Goal: Task Accomplishment & Management: Check status

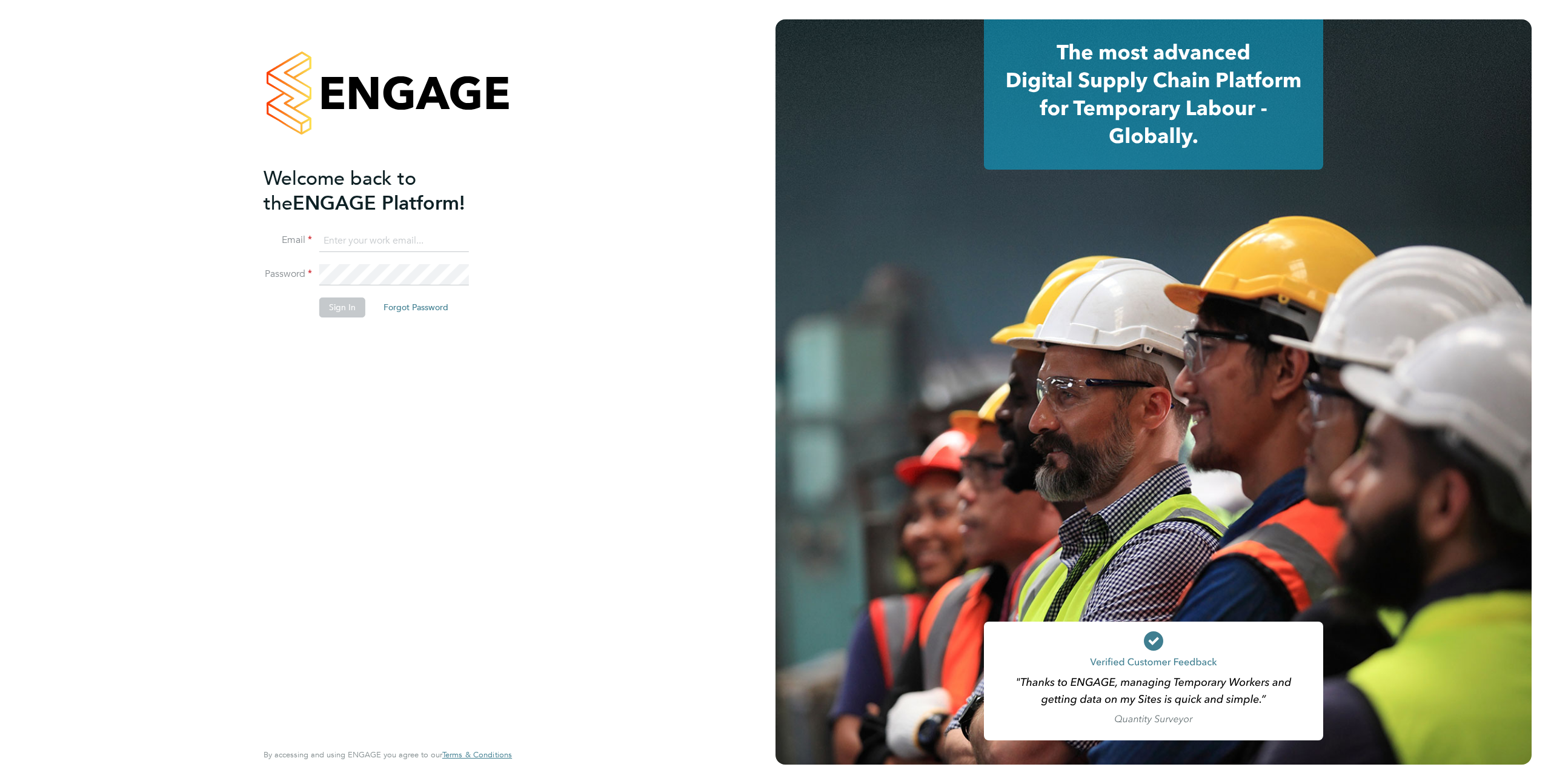
click at [370, 240] on input at bounding box center [394, 241] width 150 height 22
type input "[EMAIL_ADDRESS][DOMAIN_NAME]"
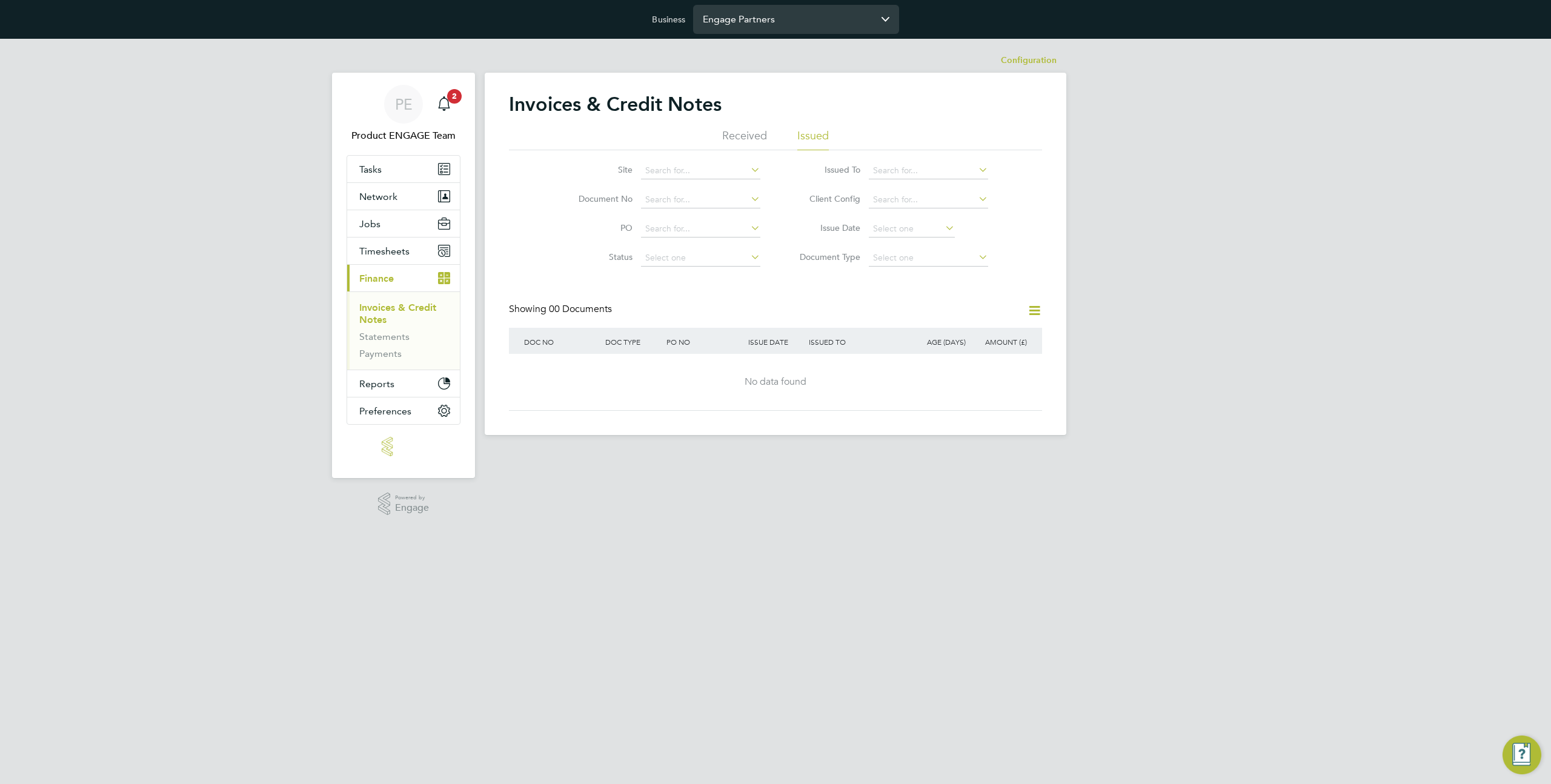
click at [746, 24] on input "Engage Partners" at bounding box center [796, 19] width 206 height 29
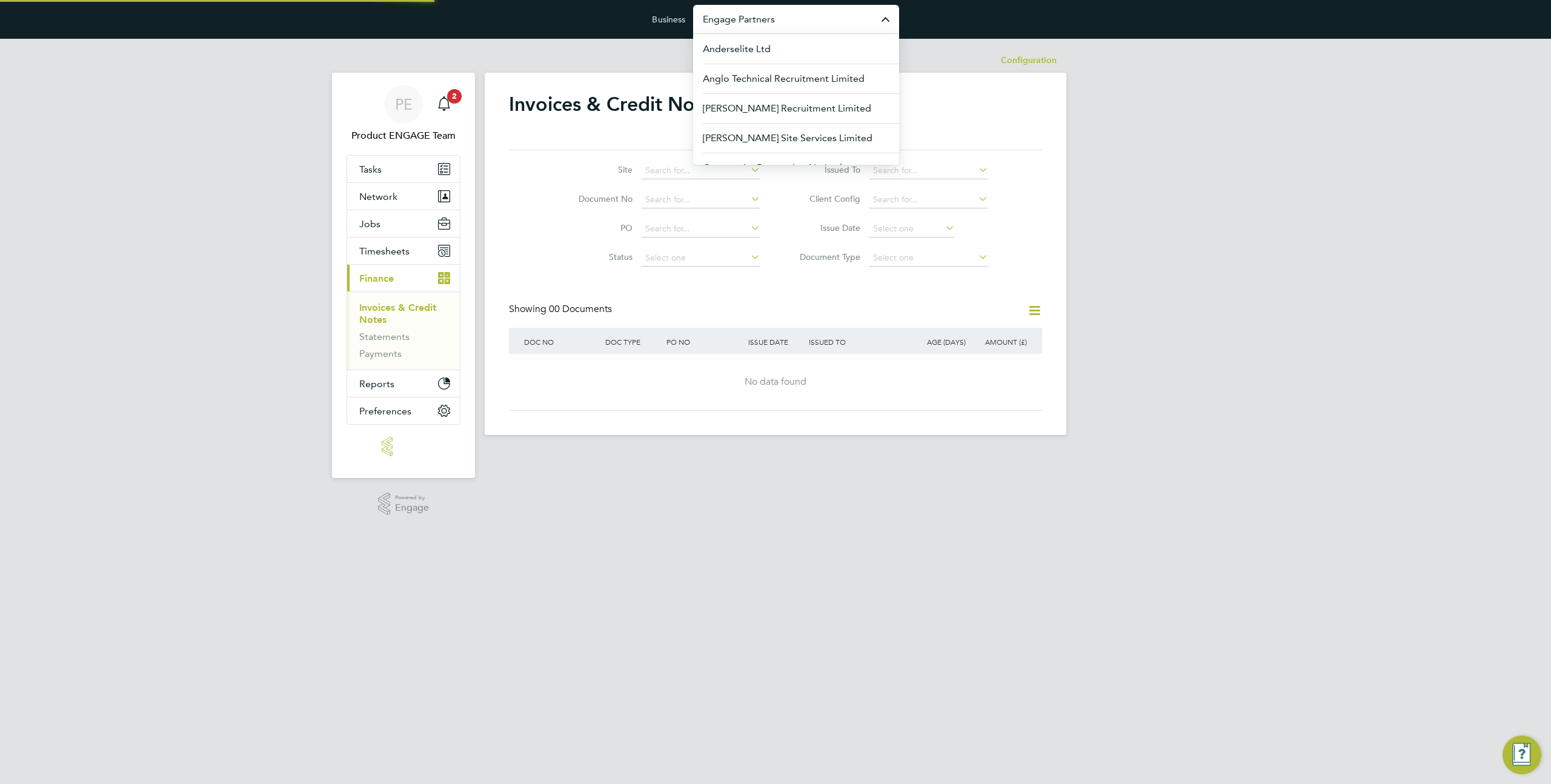
click at [746, 24] on input "Engage Partners" at bounding box center [796, 19] width 206 height 29
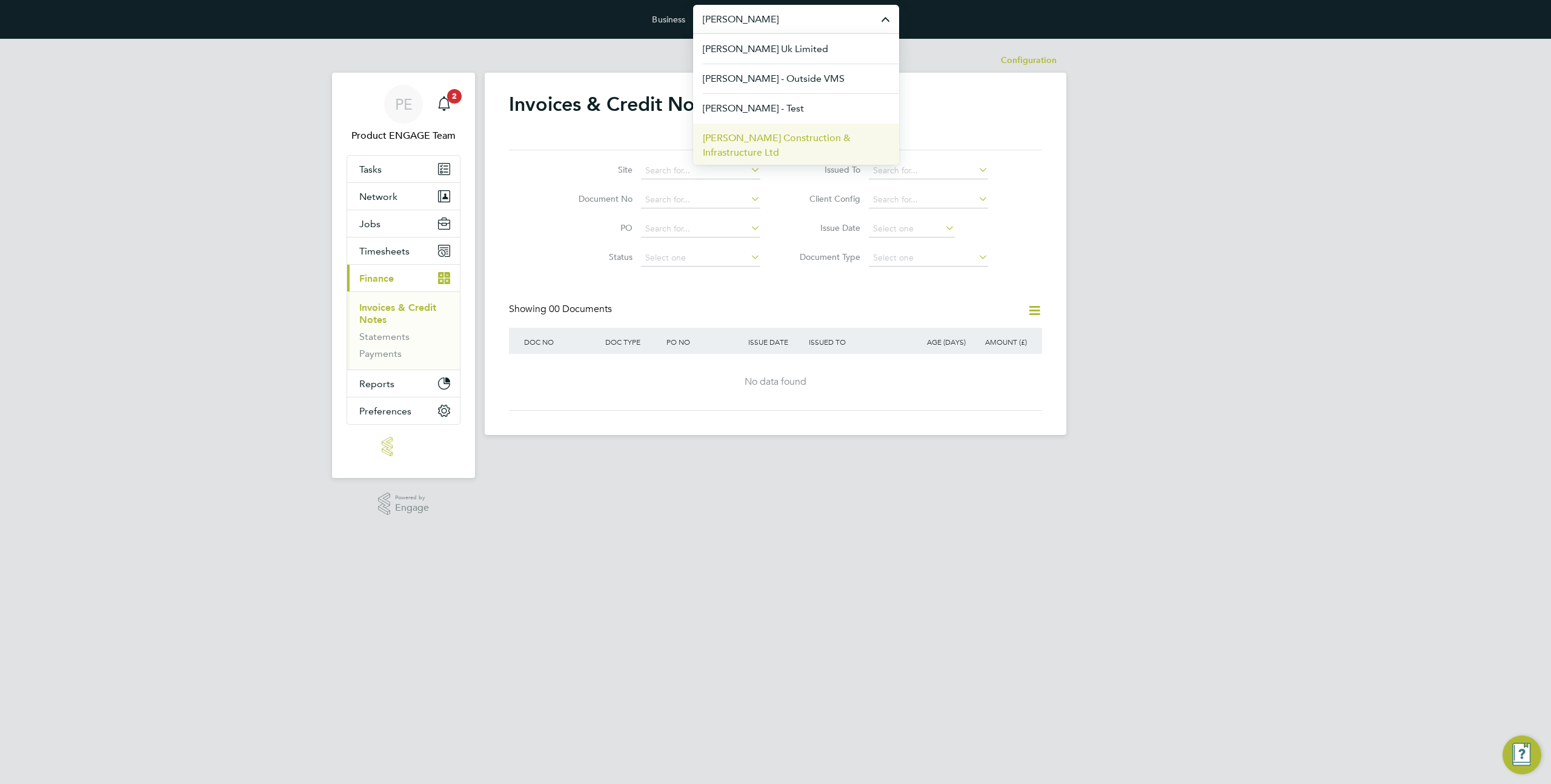
click at [765, 137] on span "[PERSON_NAME] Construction & Infrastructure Ltd" at bounding box center [796, 145] width 186 height 29
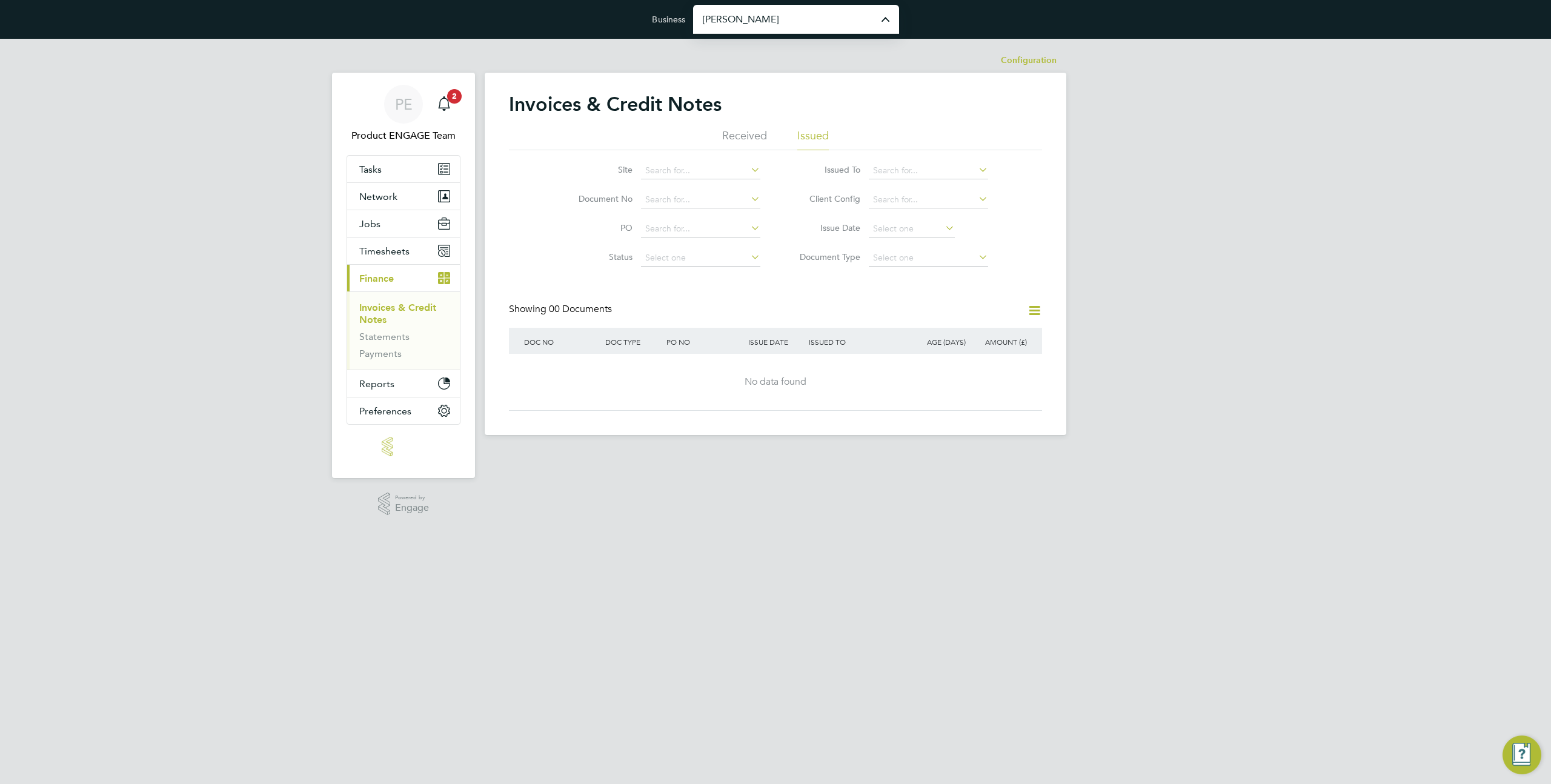
type input "[PERSON_NAME] Construction & Infrastructure Ltd"
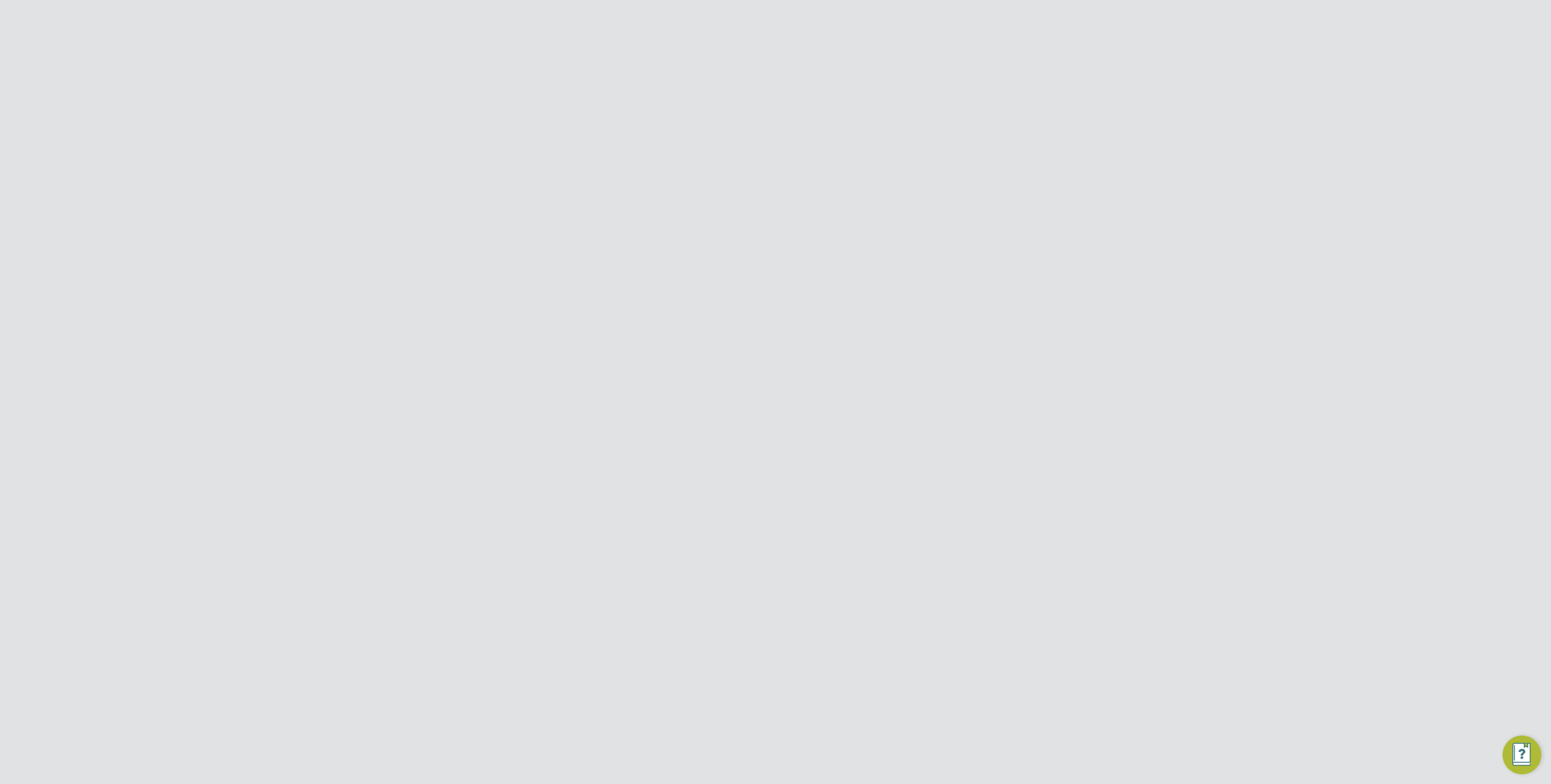
click at [992, 408] on span "Unpaid" at bounding box center [999, 404] width 55 height 9
click at [997, 99] on icon at bounding box center [1001, 101] width 15 height 15
click at [1294, 40] on div at bounding box center [776, 392] width 1551 height 784
click at [1032, 101] on div at bounding box center [1029, 98] width 22 height 22
click at [860, 394] on span "Randstad Solutions Limi…" at bounding box center [855, 393] width 94 height 10
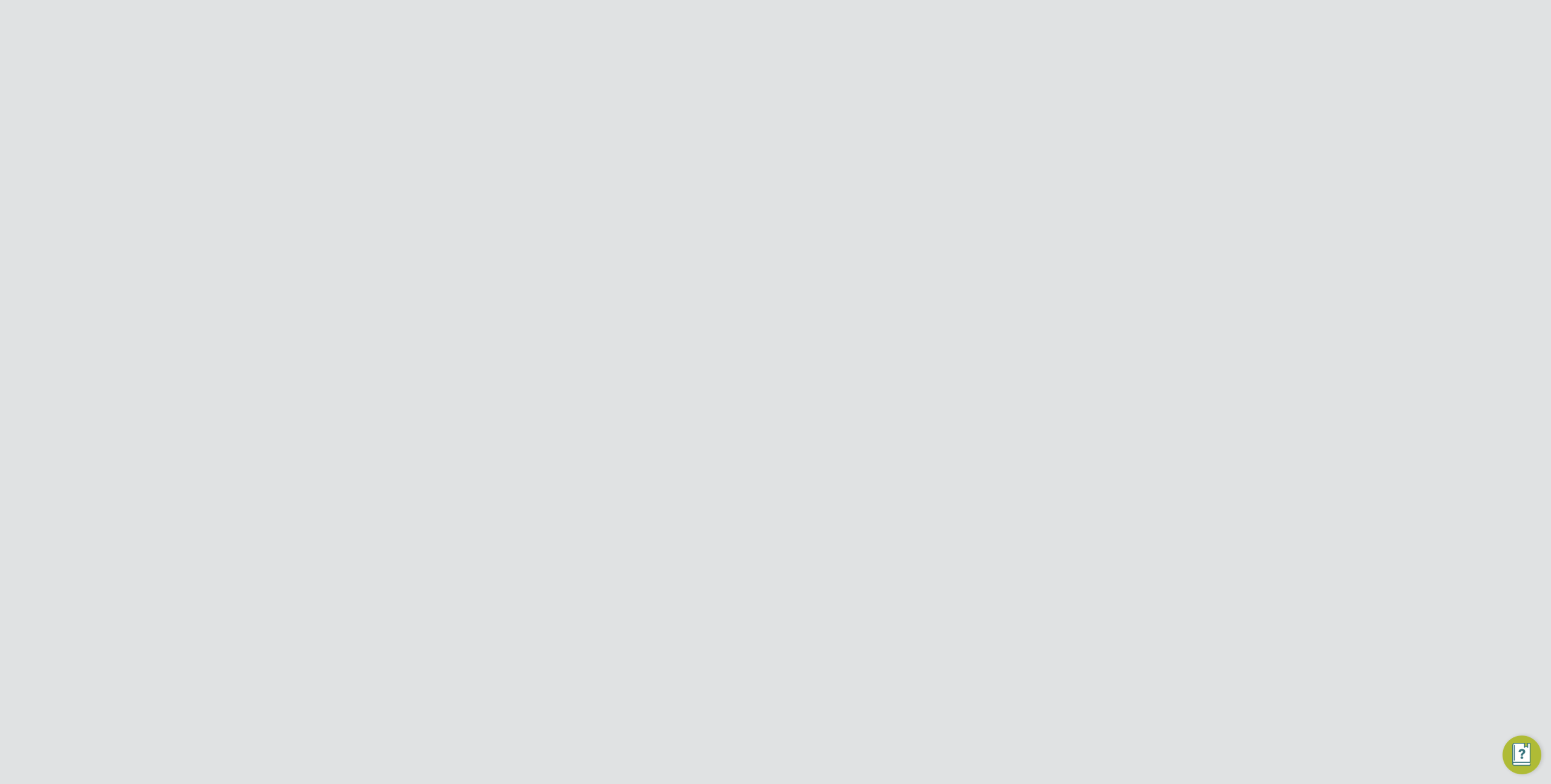
click at [1026, 99] on div at bounding box center [1029, 98] width 22 height 22
